Goal: Information Seeking & Learning: Learn about a topic

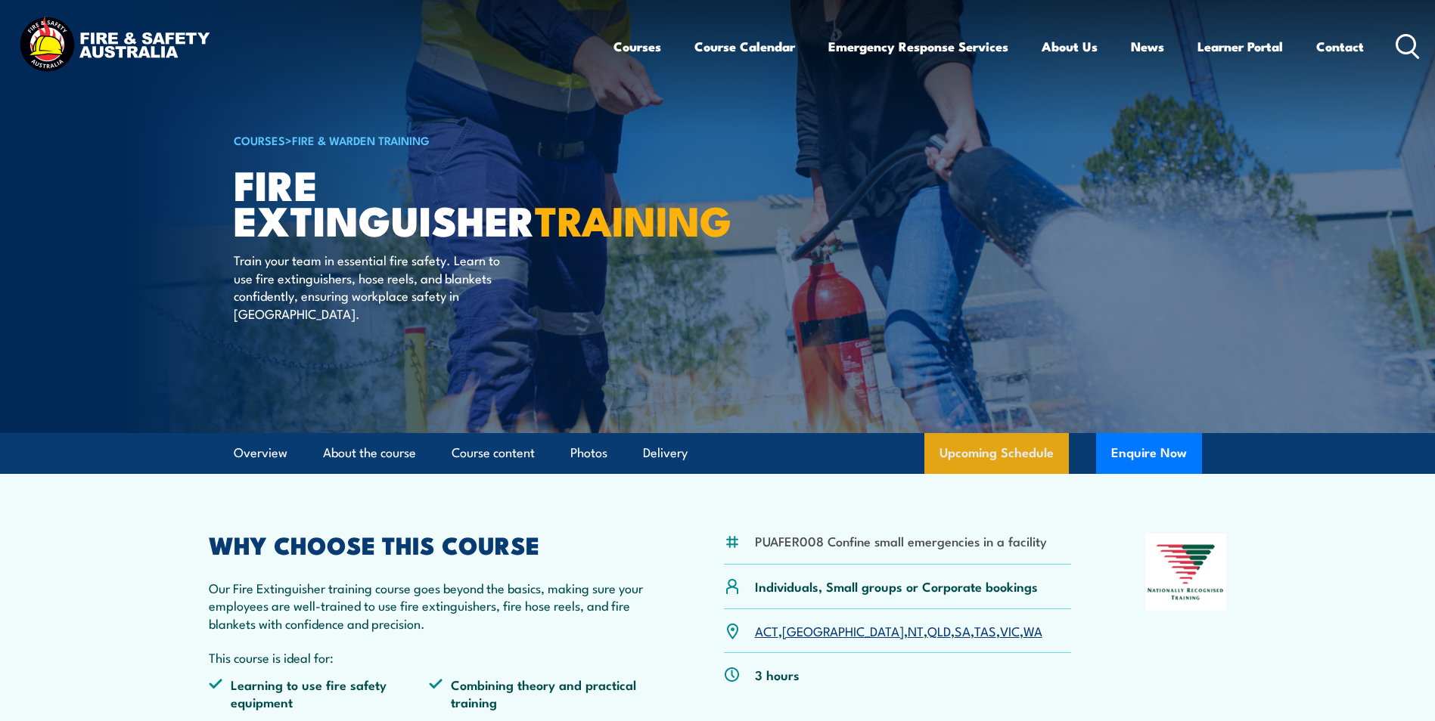
click at [1011, 450] on link "Upcoming Schedule" at bounding box center [996, 453] width 144 height 41
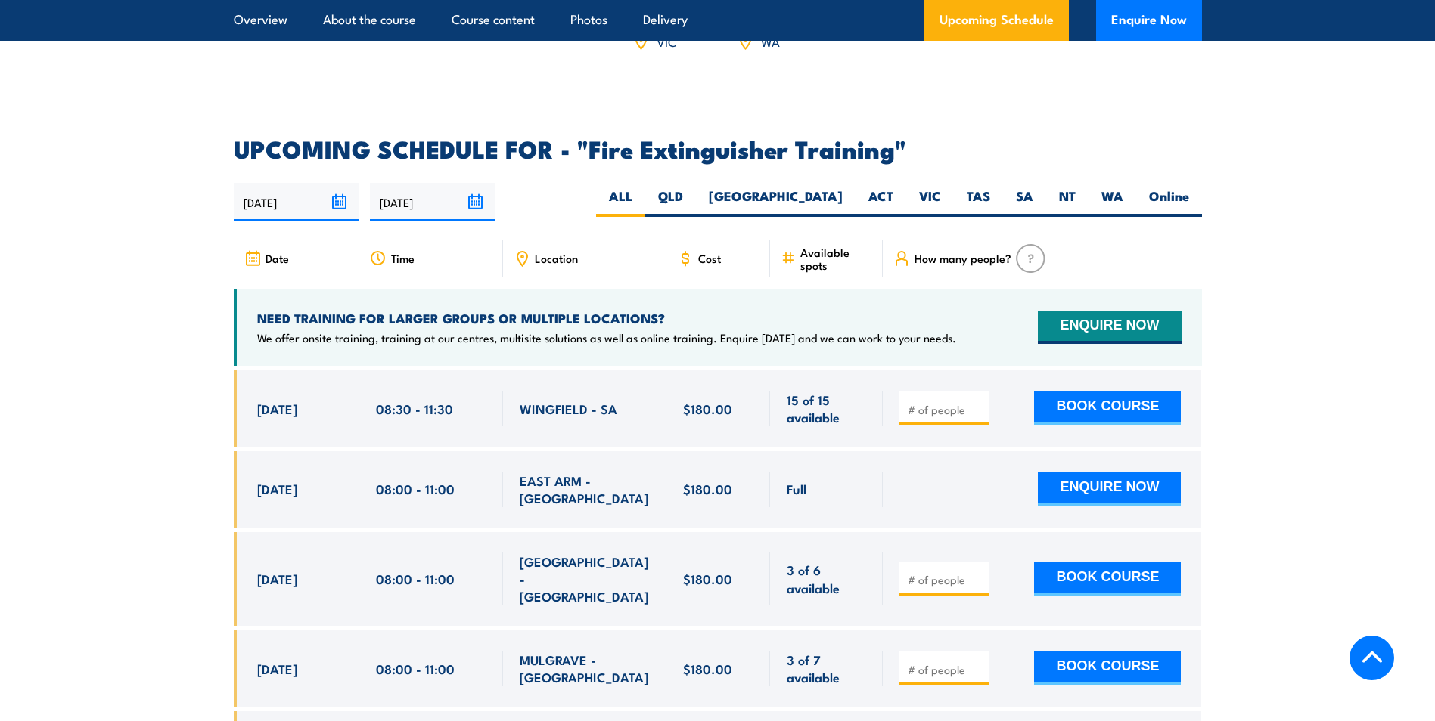
scroll to position [2387, 0]
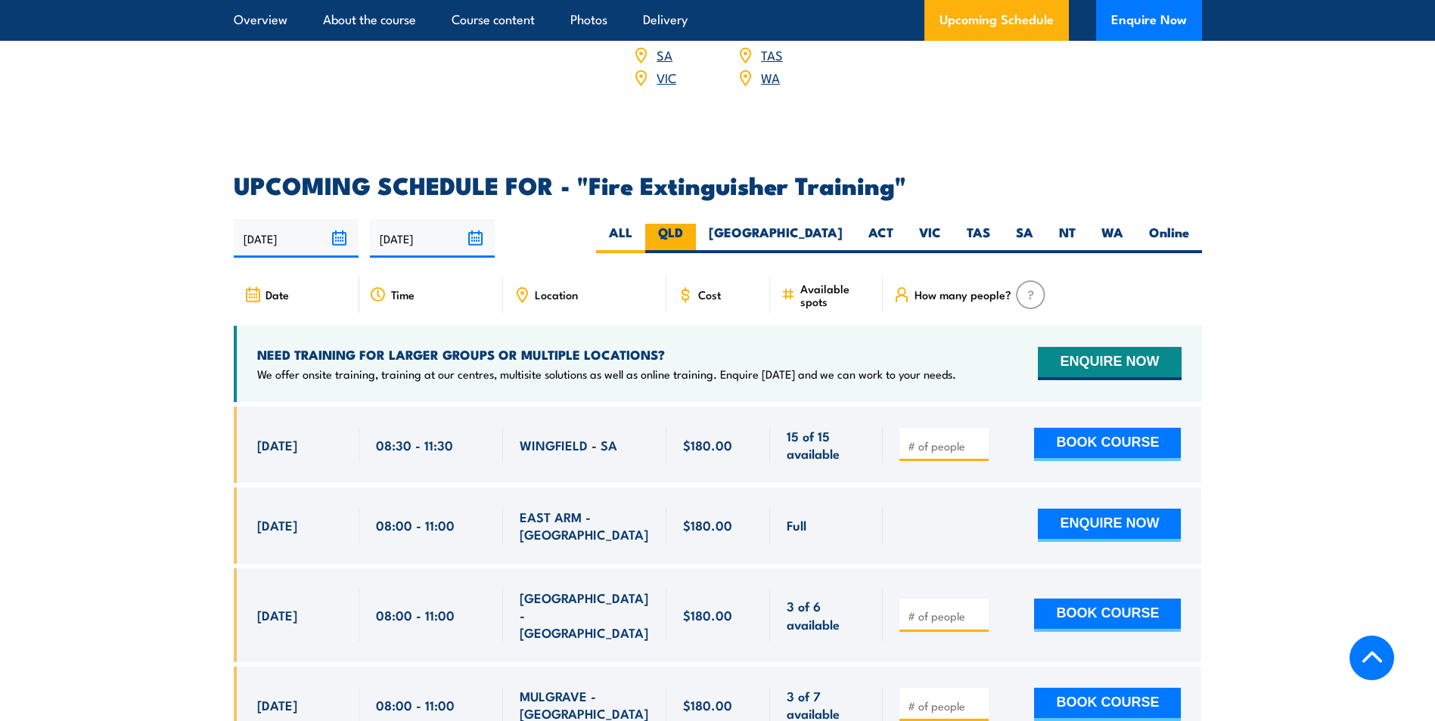
click at [696, 224] on label "QLD" at bounding box center [670, 238] width 51 height 29
click at [693, 224] on input "QLD" at bounding box center [688, 229] width 10 height 10
radio input "true"
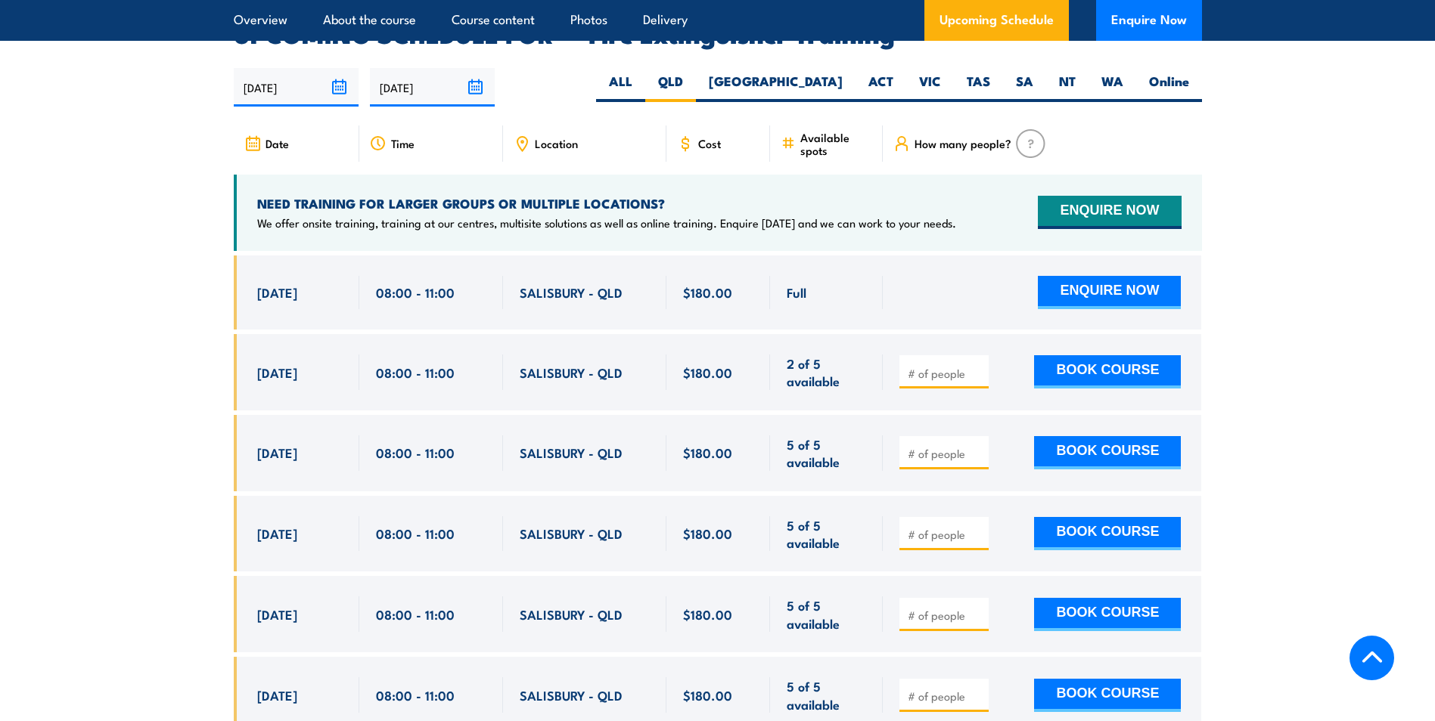
scroll to position [2387, 0]
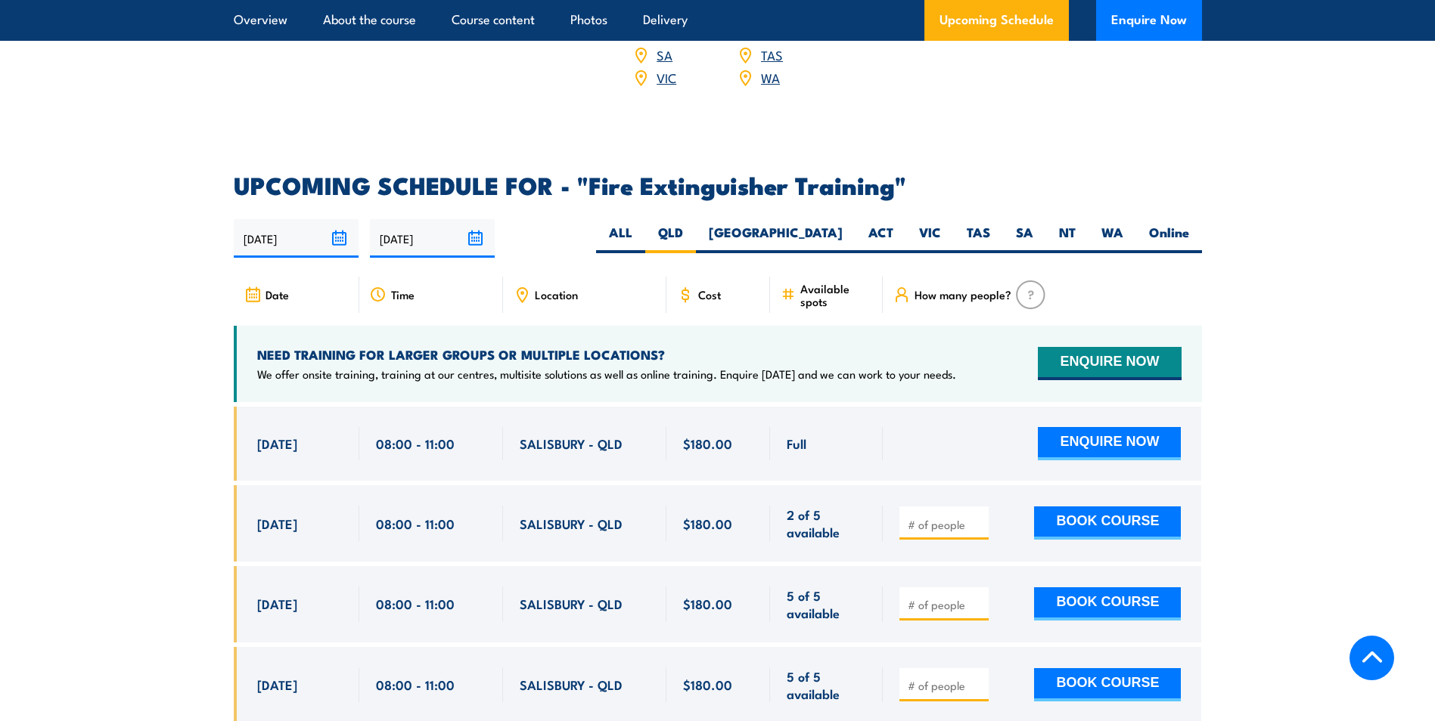
click at [559, 288] on span "Location" at bounding box center [556, 294] width 43 height 13
click at [535, 288] on span "Location" at bounding box center [556, 294] width 43 height 13
click at [346, 219] on input "[DATE]" at bounding box center [296, 238] width 125 height 39
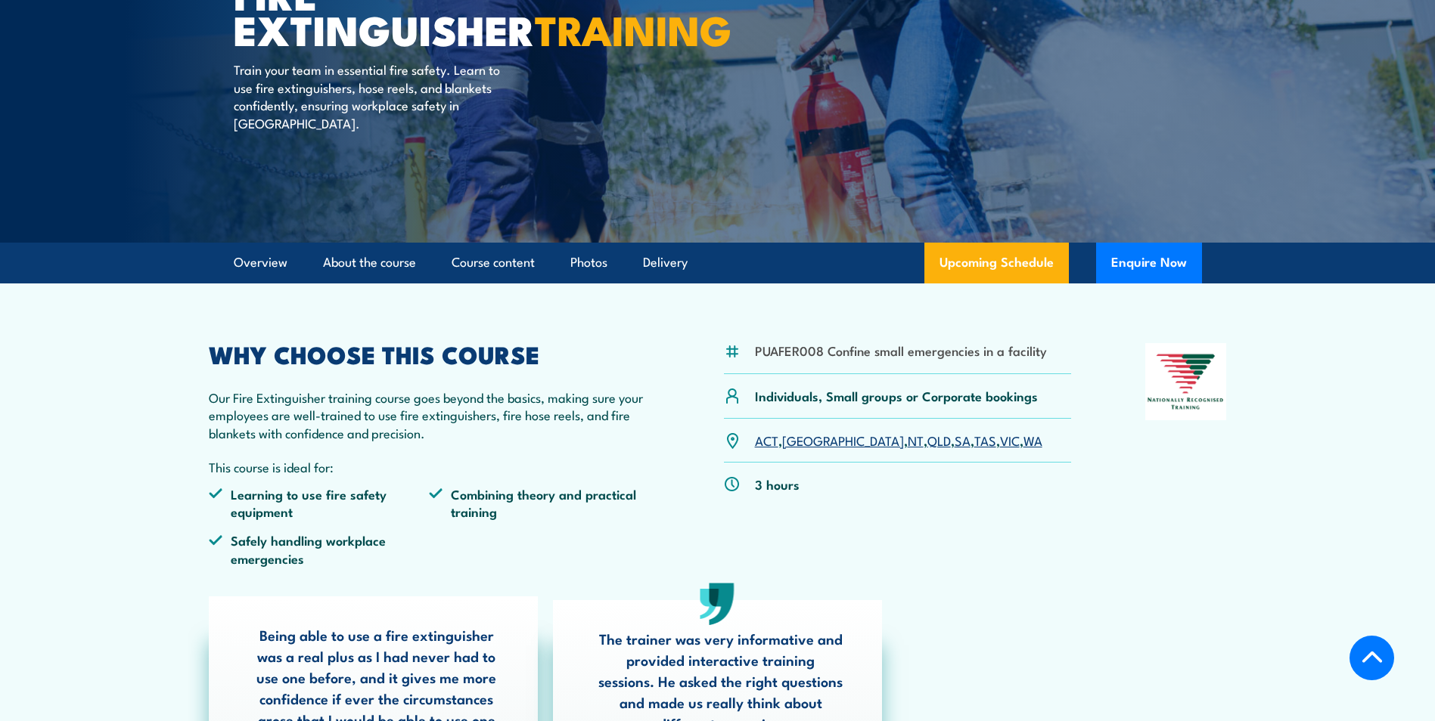
scroll to position [0, 0]
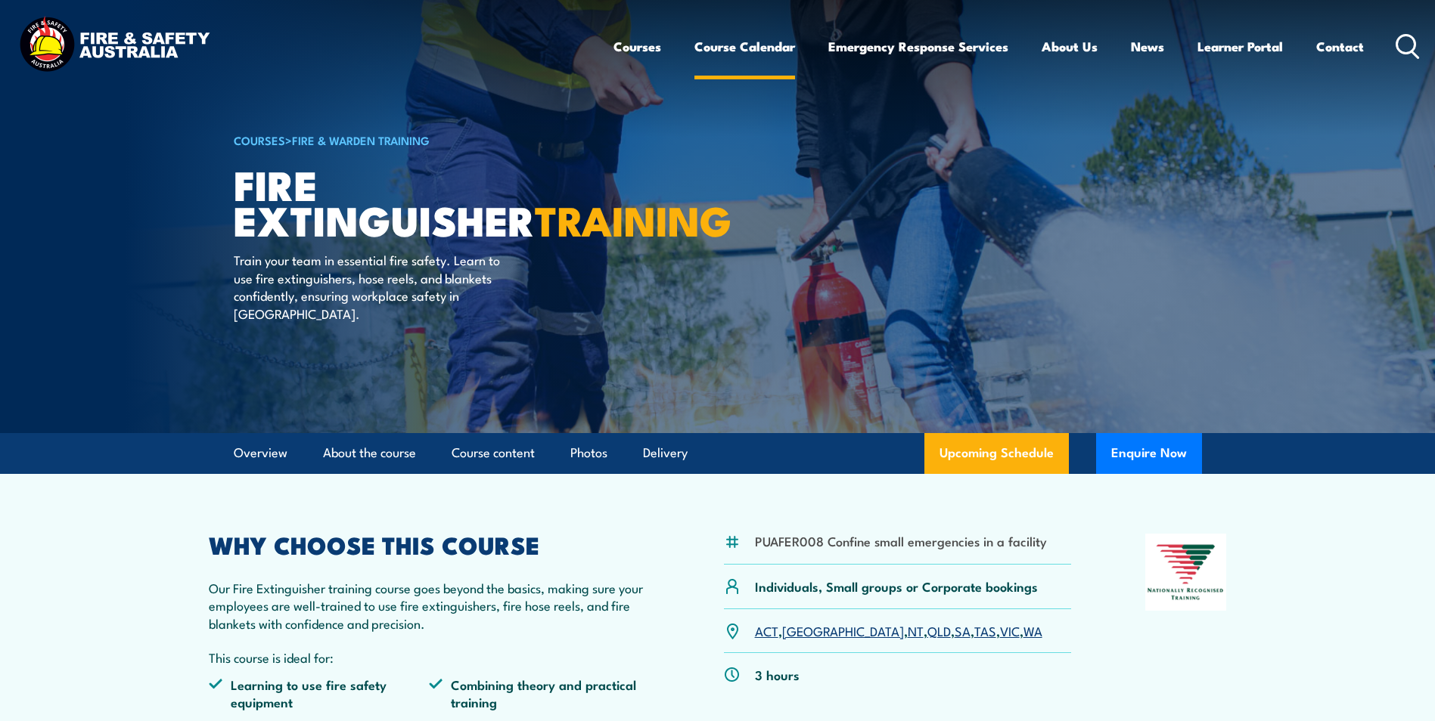
click at [726, 49] on link "Course Calendar" at bounding box center [744, 46] width 101 height 40
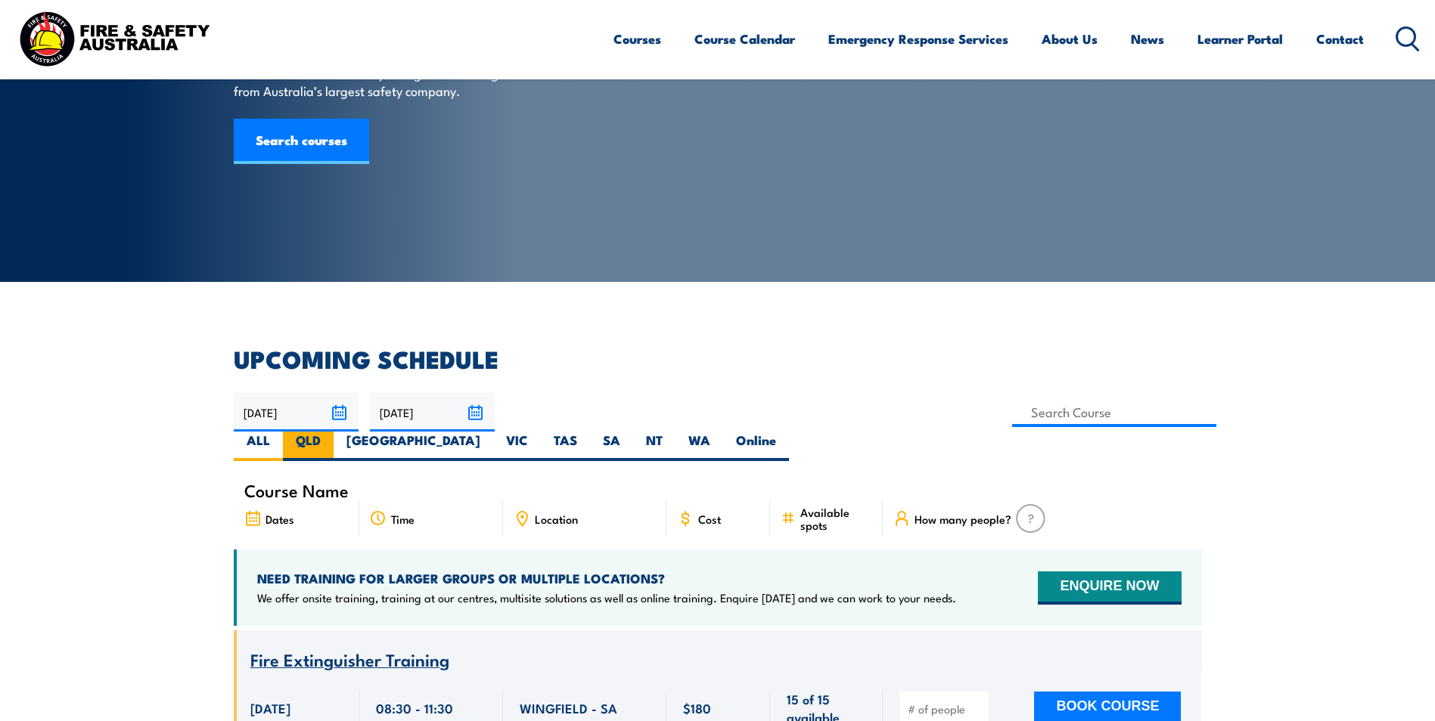
click at [334, 432] on label "QLD" at bounding box center [308, 446] width 51 height 29
click at [330, 432] on input "QLD" at bounding box center [326, 437] width 10 height 10
radio input "true"
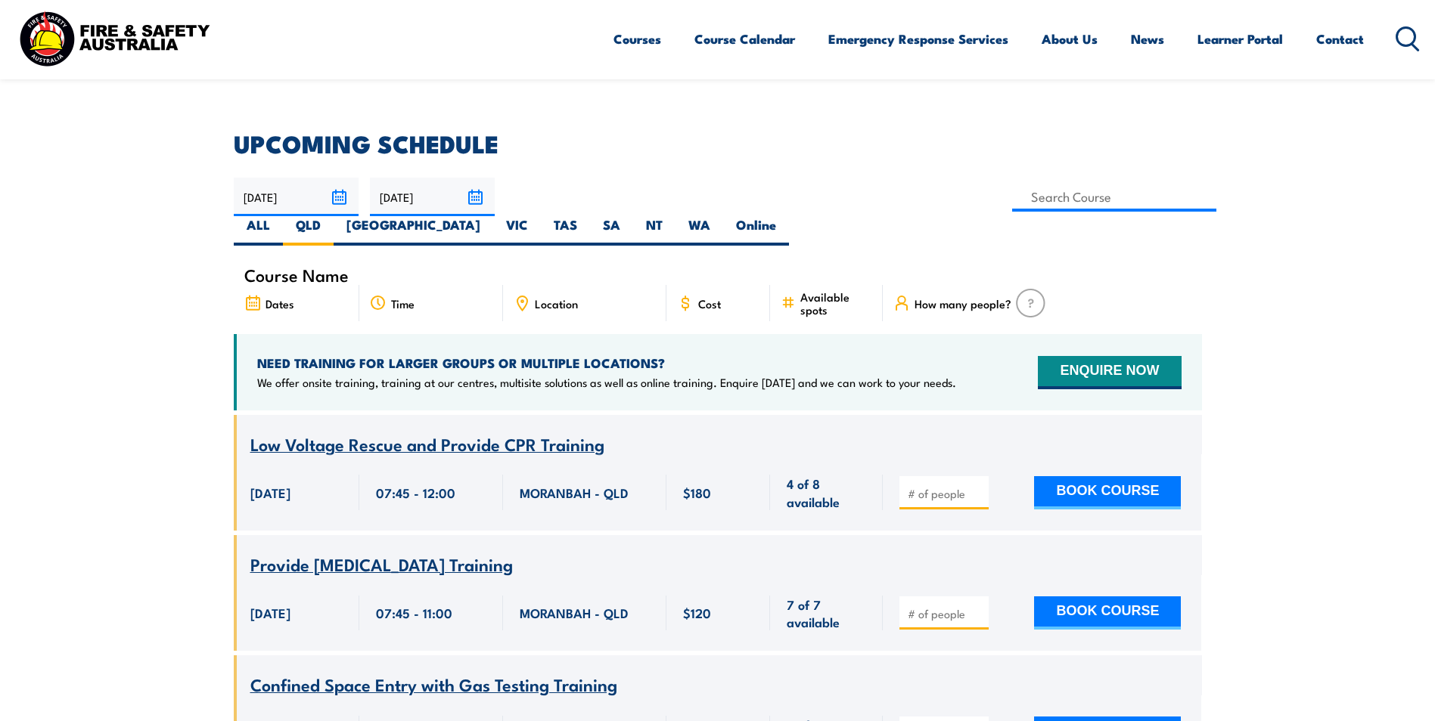
scroll to position [348, 0]
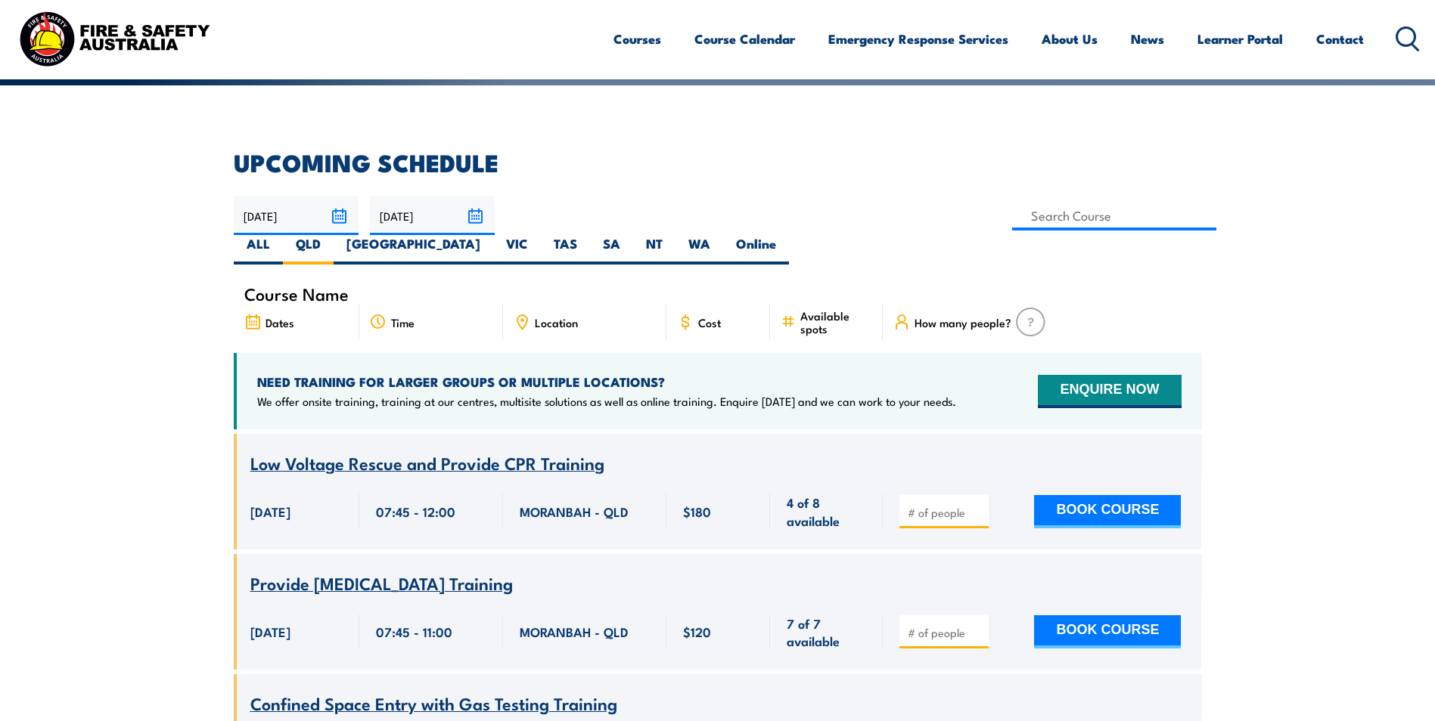
click at [569, 316] on span "Location" at bounding box center [556, 322] width 43 height 13
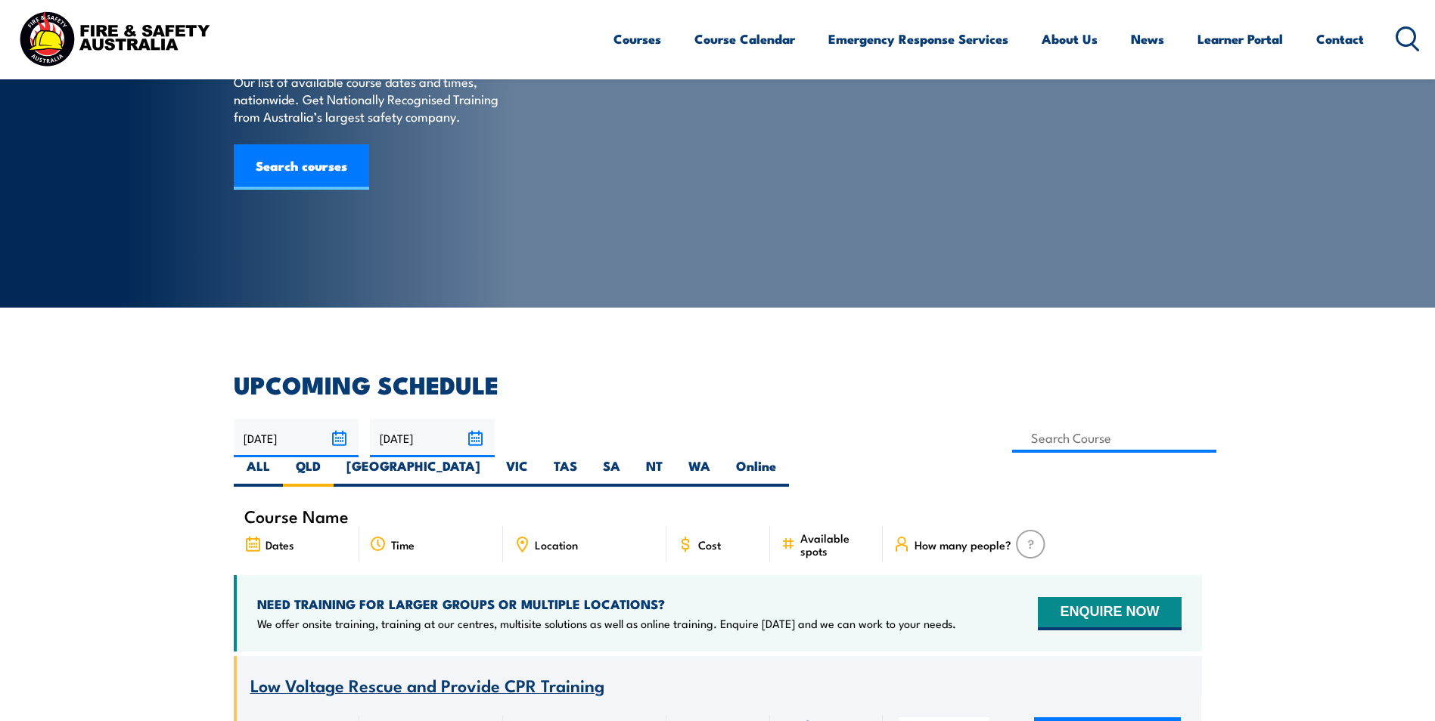
scroll to position [0, 0]
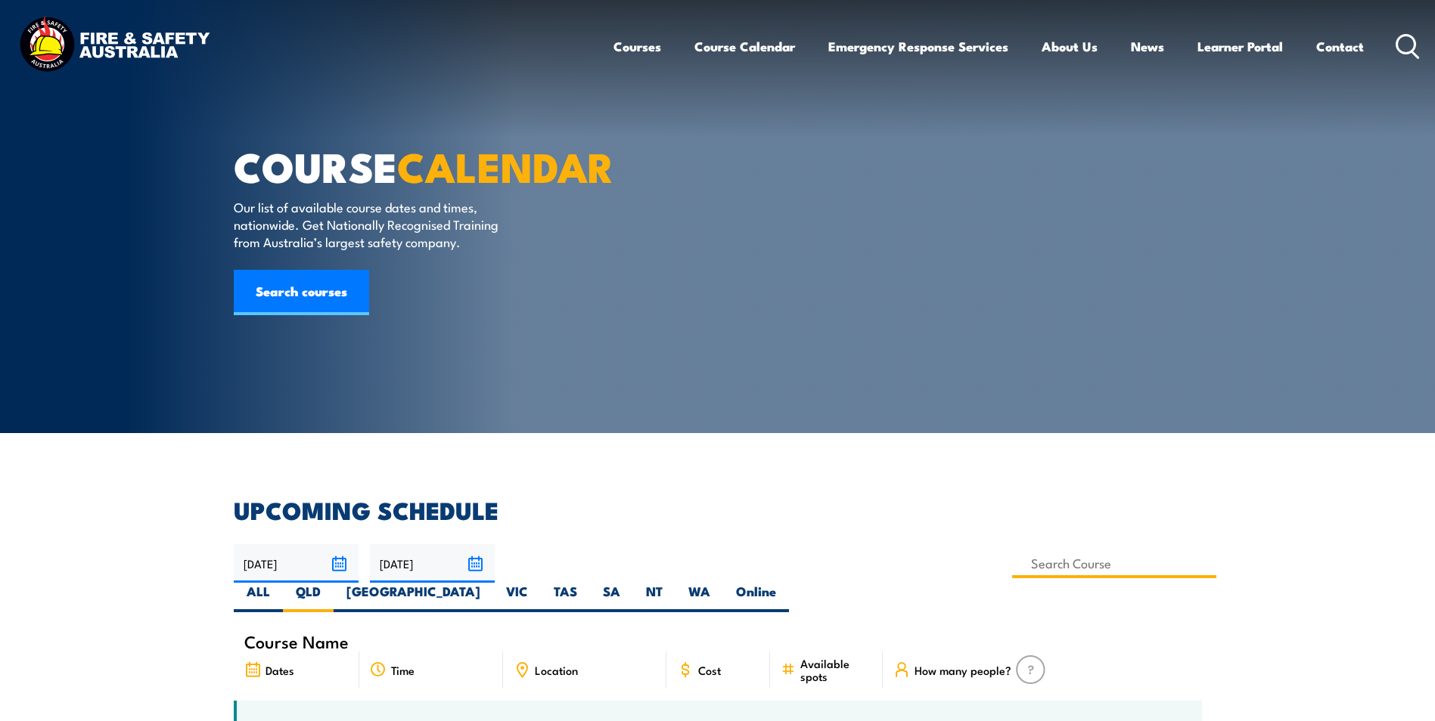
click at [1012, 565] on input at bounding box center [1114, 563] width 205 height 29
type input "G189 Mine Supervisor (formerly S123) Training"
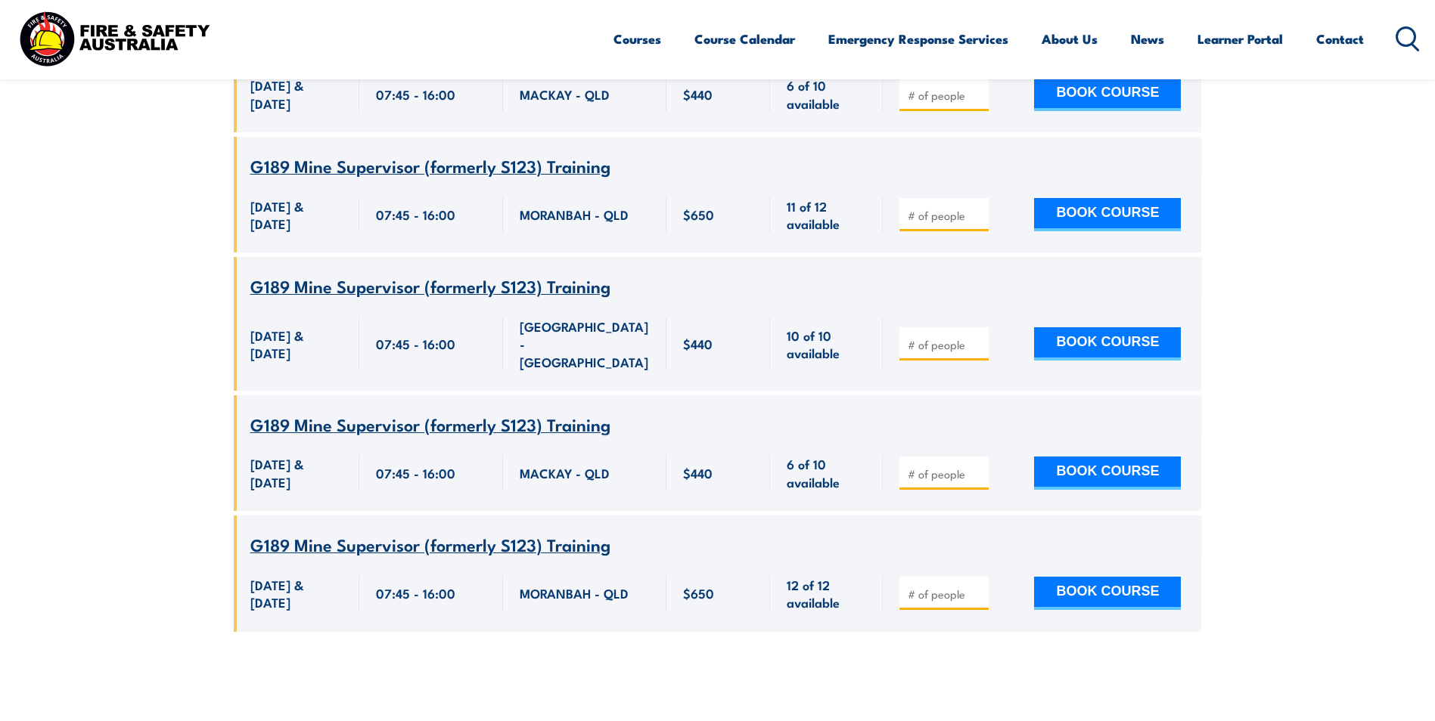
scroll to position [802, 0]
